Goal: Find specific page/section: Find specific page/section

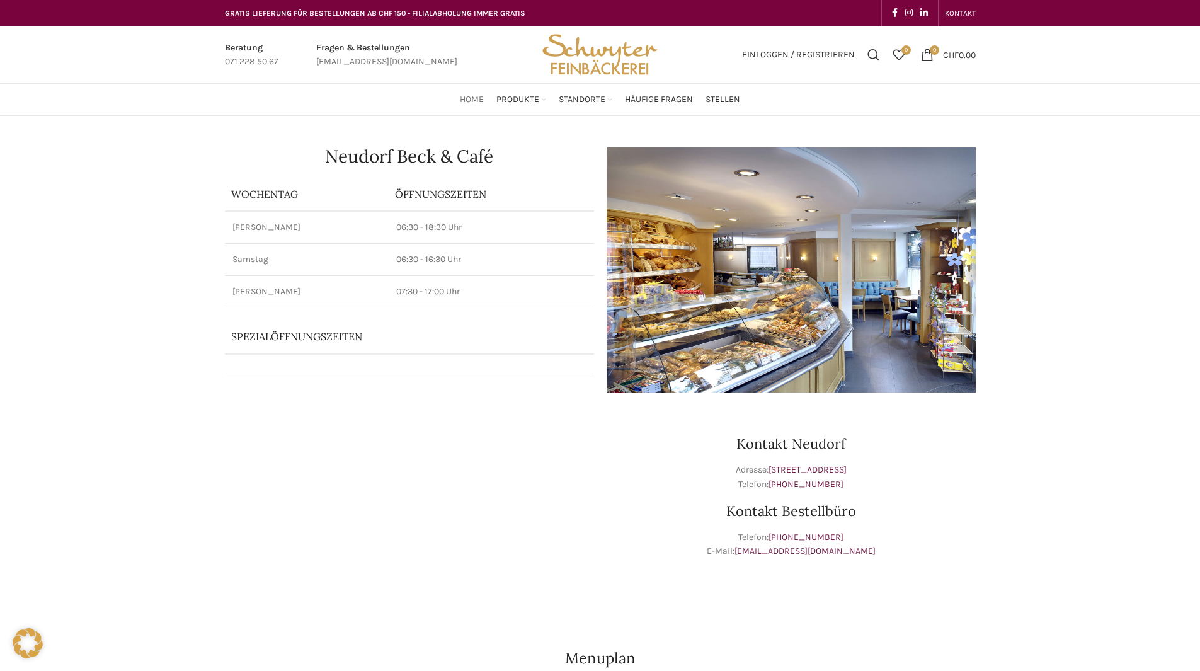
click at [475, 100] on span "Home" at bounding box center [472, 100] width 24 height 12
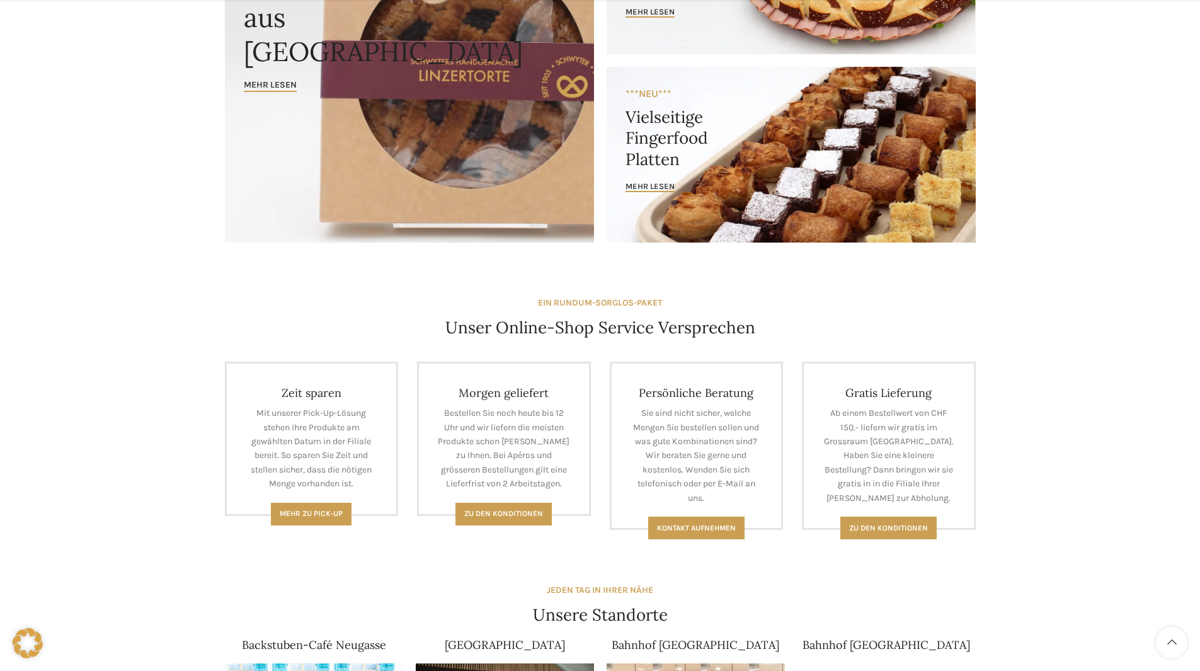
scroll to position [252, 0]
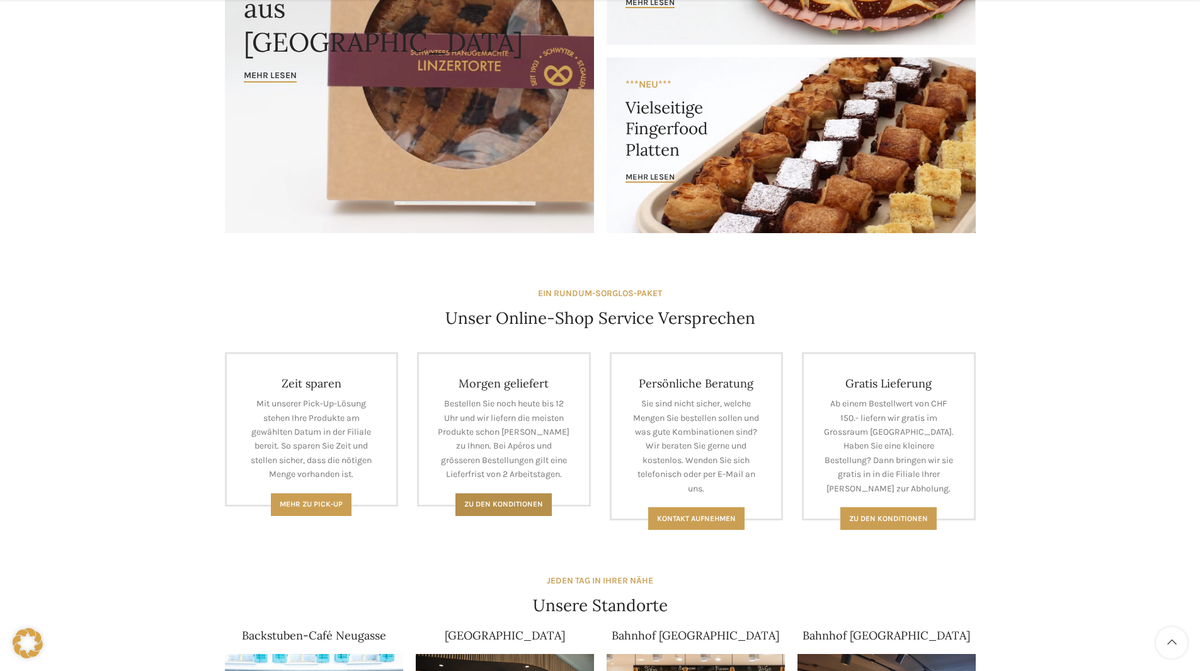
click at [498, 502] on span "Zu den Konditionen" at bounding box center [503, 504] width 79 height 9
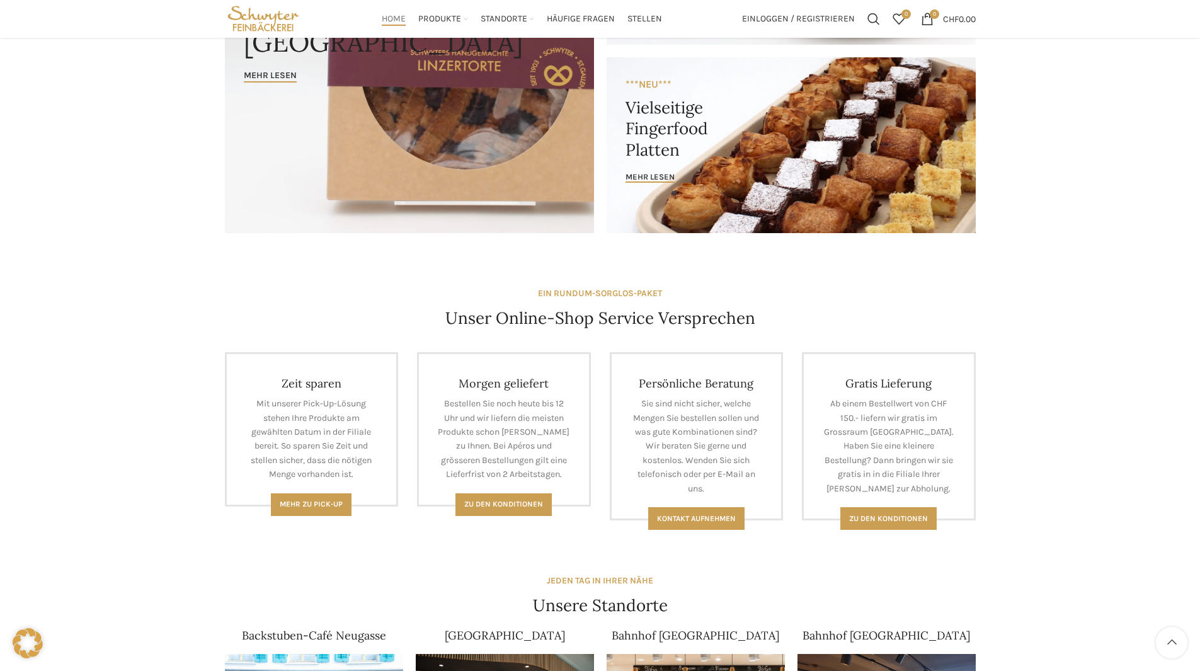
scroll to position [0, 0]
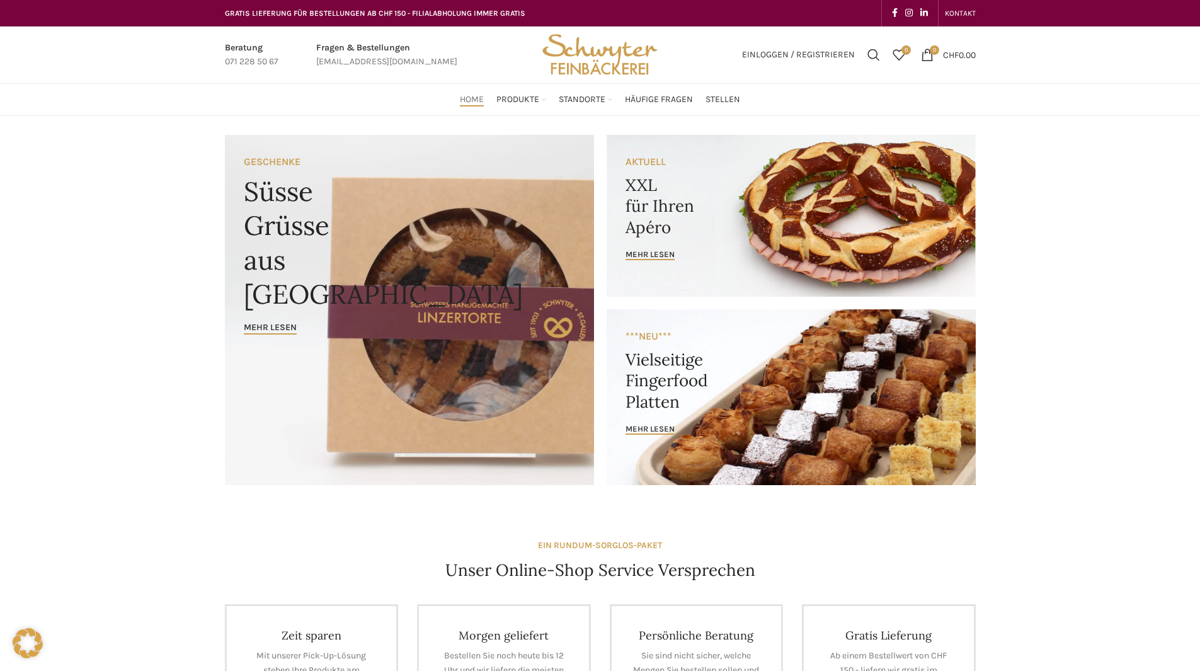
click at [474, 100] on span "Home" at bounding box center [472, 100] width 24 height 12
click at [869, 55] on span "Suchen" at bounding box center [873, 55] width 13 height 13
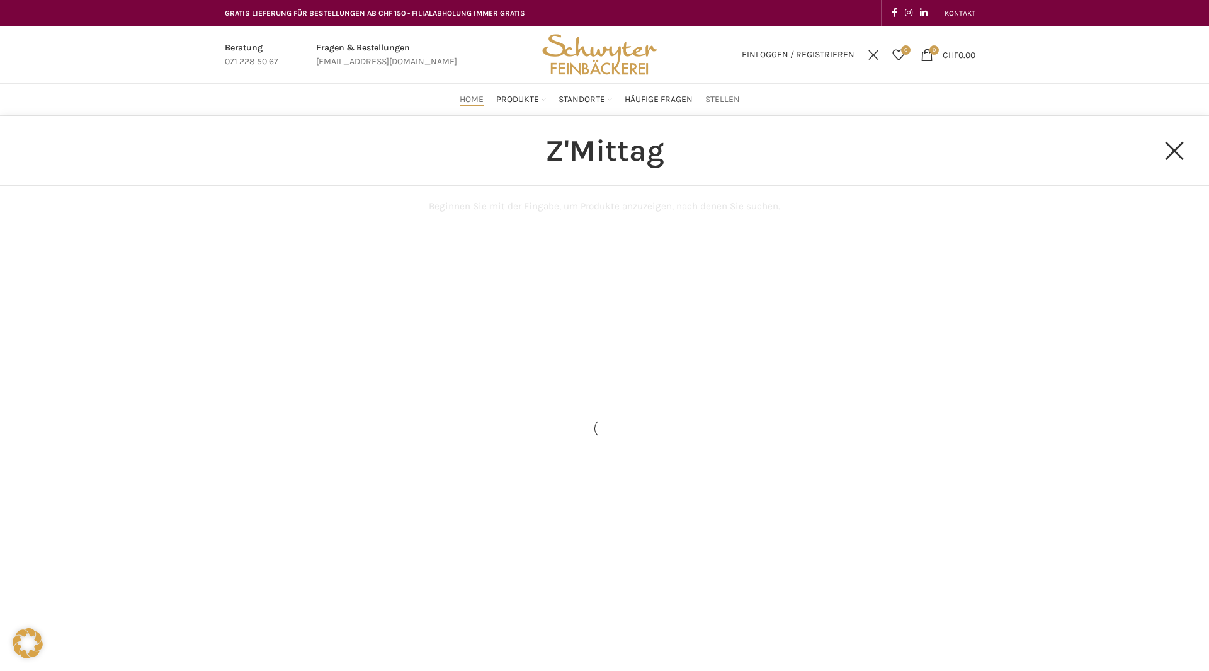
type input "Z'Mittag"
click button "Search" at bounding box center [0, 0] width 0 height 0
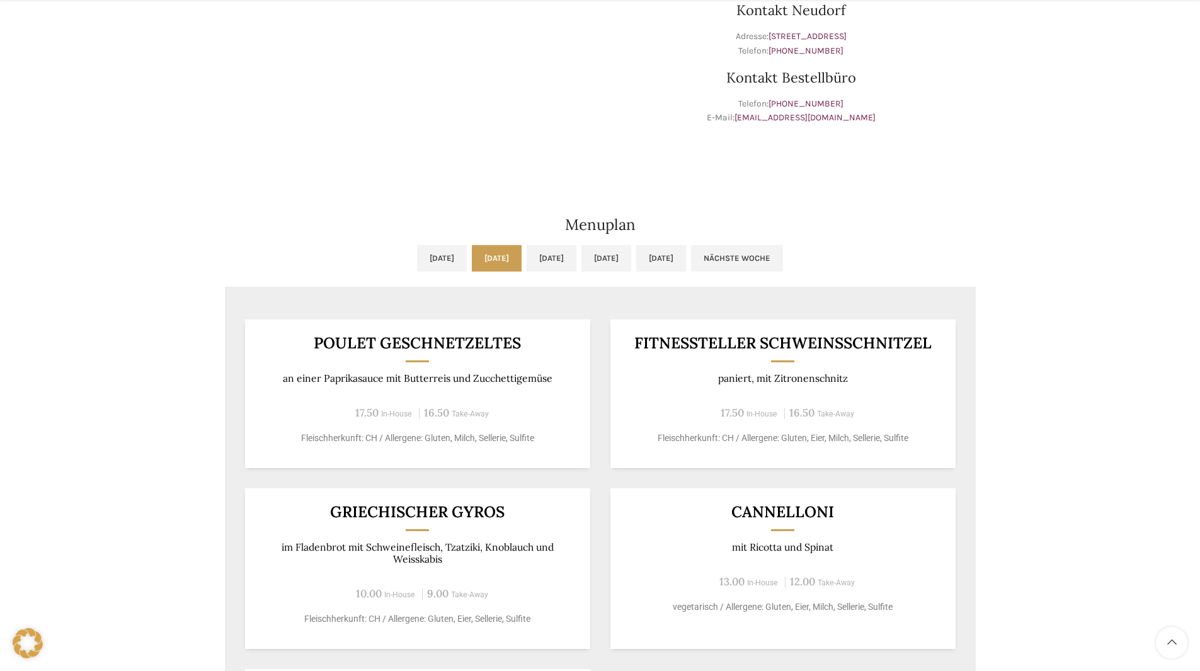
scroll to position [441, 0]
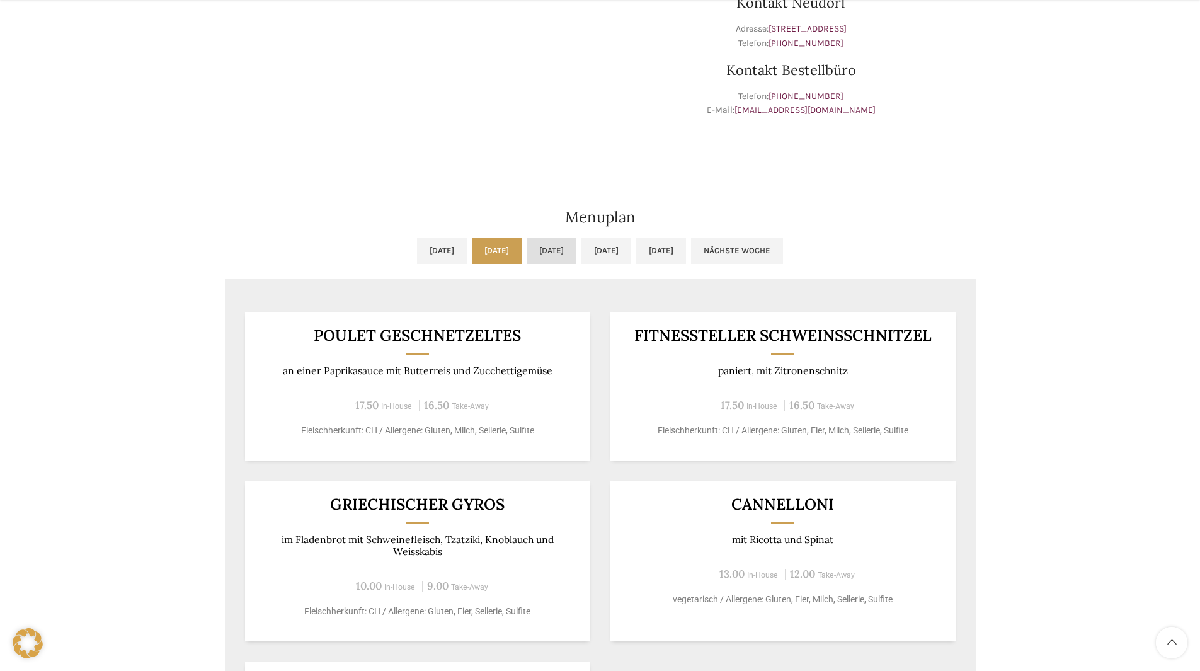
click at [537, 258] on link "Mi, 10.09.2025" at bounding box center [552, 250] width 50 height 26
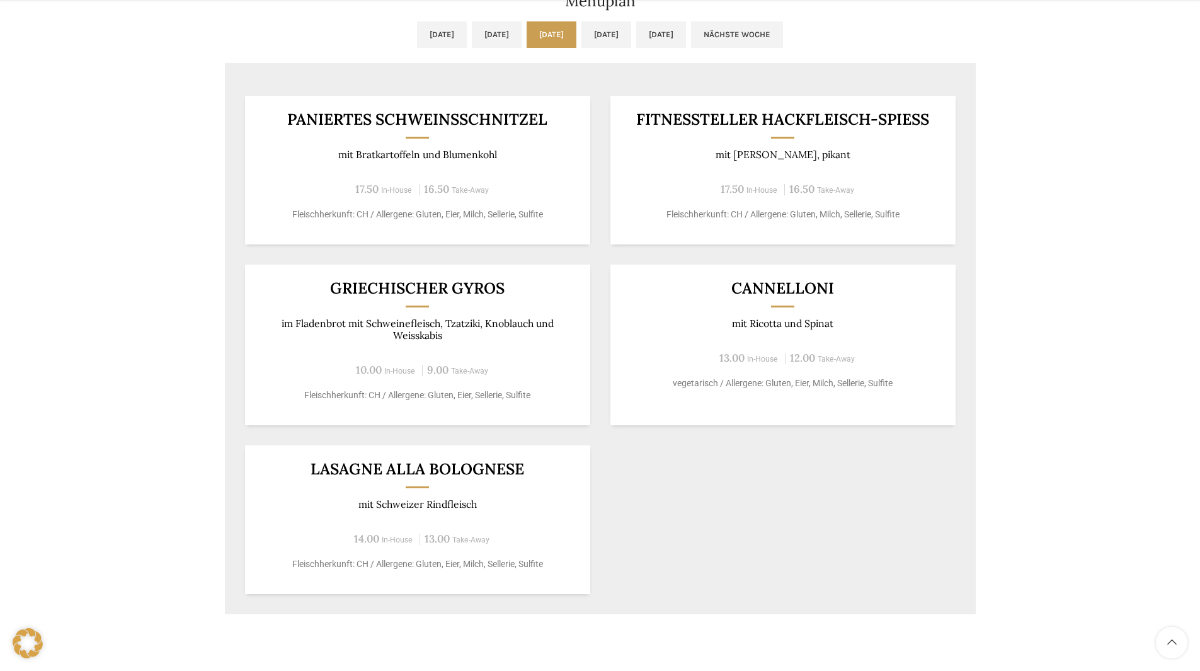
scroll to position [693, 0]
